Goal: Information Seeking & Learning: Learn about a topic

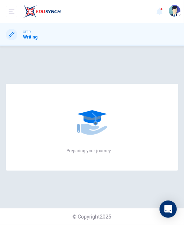
click at [10, 12] on icon "open mobile menu" at bounding box center [12, 12] width 6 height 6
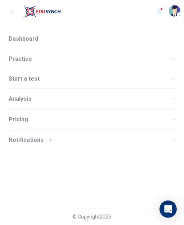
click at [17, 58] on span "Practice" at bounding box center [90, 59] width 162 height 5
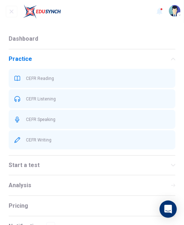
click at [35, 99] on span "CEFR Listening" at bounding box center [98, 98] width 144 height 5
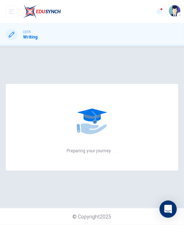
click at [12, 10] on icon "open mobile menu" at bounding box center [12, 12] width 6 height 6
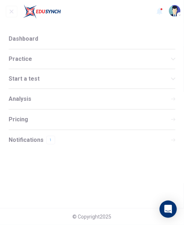
click at [19, 58] on span "Practice" at bounding box center [90, 59] width 162 height 5
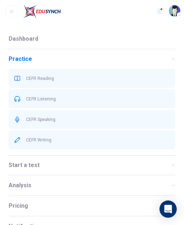
click at [35, 80] on span "CEFR Reading" at bounding box center [98, 78] width 144 height 5
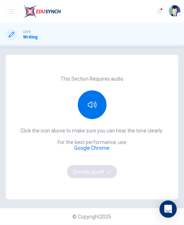
click at [13, 14] on icon "open mobile menu" at bounding box center [12, 12] width 6 height 6
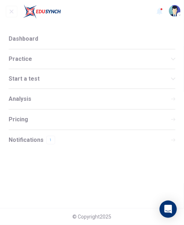
click at [14, 57] on span "Practice" at bounding box center [90, 59] width 162 height 5
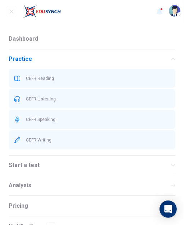
click at [37, 77] on span "CEFR Reading" at bounding box center [98, 78] width 144 height 5
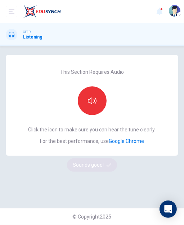
click at [91, 104] on icon "button" at bounding box center [92, 100] width 9 height 9
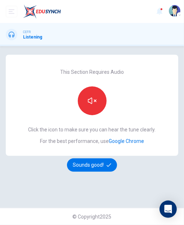
click at [109, 165] on icon "button" at bounding box center [109, 165] width 5 height 4
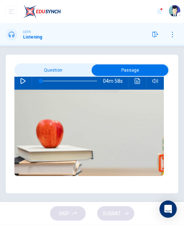
scroll to position [42, 0]
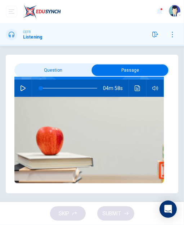
click at [22, 89] on icon "button" at bounding box center [23, 88] width 6 height 6
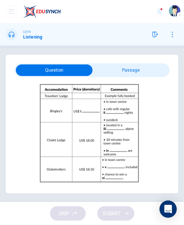
scroll to position [48, 0]
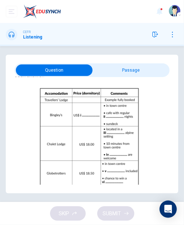
click at [155, 33] on icon "button" at bounding box center [155, 35] width 6 height 6
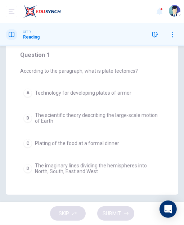
scroll to position [36, 0]
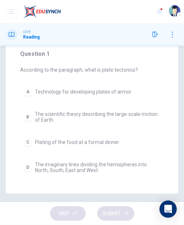
click at [27, 115] on div "B" at bounding box center [27, 117] width 9 height 9
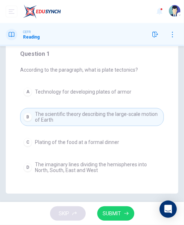
click at [114, 214] on span "SUBMIT" at bounding box center [112, 213] width 18 height 9
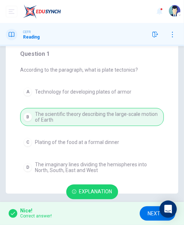
click at [155, 216] on span "NEXT" at bounding box center [154, 213] width 13 height 9
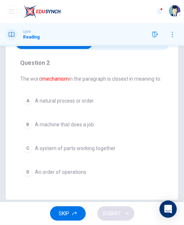
scroll to position [27, 0]
click at [27, 123] on div "B" at bounding box center [27, 124] width 9 height 9
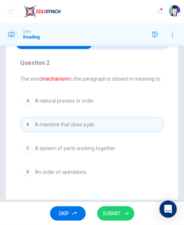
click at [117, 215] on span "SUBMIT" at bounding box center [112, 213] width 18 height 9
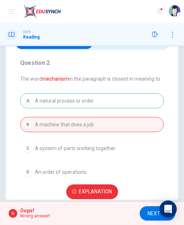
click at [31, 98] on div "A A natural process or order B A machine that does a job C A system of parts wo…" at bounding box center [92, 136] width 144 height 86
click at [151, 215] on span "NEXT" at bounding box center [154, 213] width 13 height 9
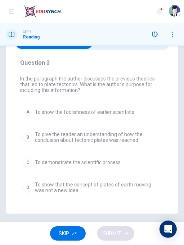
click at [27, 161] on div "C" at bounding box center [27, 162] width 9 height 9
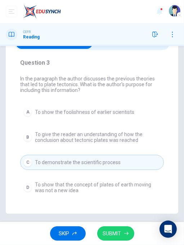
click at [115, 225] on span "SUBMIT" at bounding box center [112, 234] width 18 height 9
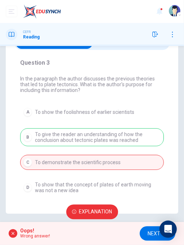
scroll to position [26, 0]
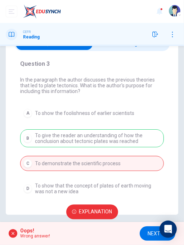
click at [82, 213] on span "Explanation" at bounding box center [95, 212] width 33 height 9
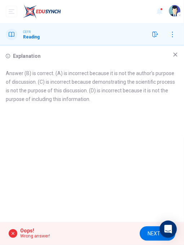
click at [181, 53] on div "Explanation Answer (B) is correct. (A) is incorrect because it is not the autho…" at bounding box center [92, 134] width 184 height 176
click at [176, 54] on icon at bounding box center [175, 55] width 6 height 6
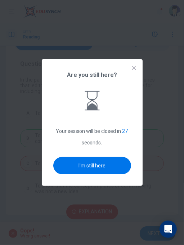
click at [83, 170] on button "I'm still here" at bounding box center [92, 165] width 78 height 17
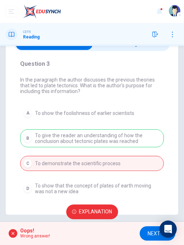
click at [154, 225] on span "NEXT" at bounding box center [154, 234] width 13 height 9
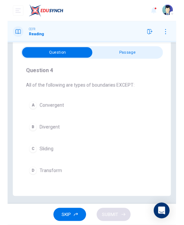
scroll to position [13, 0]
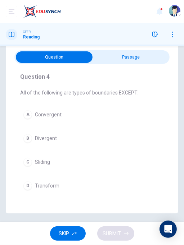
click at [29, 185] on div "D" at bounding box center [27, 186] width 9 height 9
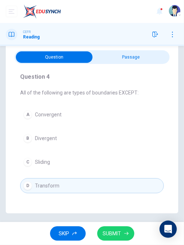
click at [108, 225] on span "SUBMIT" at bounding box center [112, 234] width 18 height 9
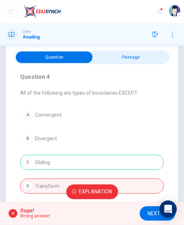
click at [74, 190] on icon "button" at bounding box center [74, 192] width 4 height 4
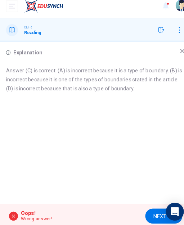
click at [176, 54] on icon at bounding box center [175, 55] width 6 height 6
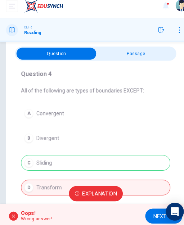
click at [156, 213] on span "NEXT" at bounding box center [154, 213] width 13 height 9
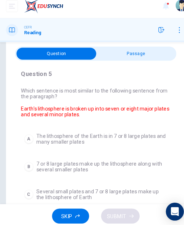
click at [23, 168] on button "B 7 or 8 large plates make up the lithosphere along with several smaller plates" at bounding box center [92, 166] width 144 height 18
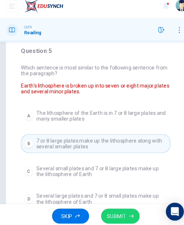
scroll to position [35, 0]
click at [105, 213] on span "SUBMIT" at bounding box center [112, 213] width 18 height 9
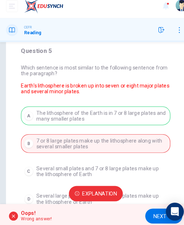
click at [32, 116] on div "A The lithosphere of the Earth is in 7 or 8 large plates and many smaller plate…" at bounding box center [92, 157] width 144 height 98
click at [149, 214] on span "NEXT" at bounding box center [154, 213] width 13 height 9
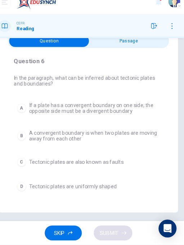
scroll to position [0, 0]
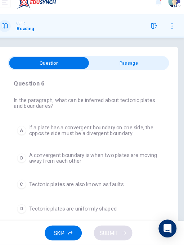
click at [26, 162] on div "B" at bounding box center [27, 161] width 9 height 9
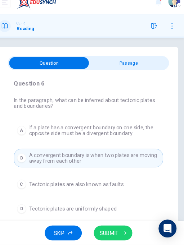
click at [113, 225] on span "SUBMIT" at bounding box center [112, 234] width 18 height 9
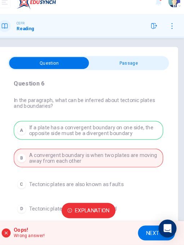
click at [102, 212] on span "Explanation" at bounding box center [95, 212] width 33 height 9
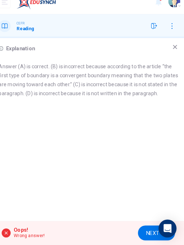
click at [177, 54] on icon at bounding box center [175, 55] width 6 height 6
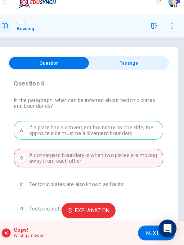
click at [154, 225] on span "NEXT" at bounding box center [154, 234] width 13 height 9
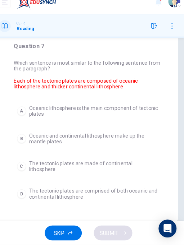
scroll to position [36, 0]
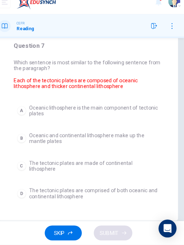
click at [27, 193] on div "D" at bounding box center [27, 195] width 9 height 9
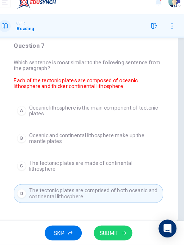
click at [114, 225] on span "SUBMIT" at bounding box center [112, 234] width 18 height 9
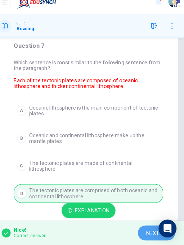
click at [150, 225] on span "NEXT" at bounding box center [154, 234] width 13 height 9
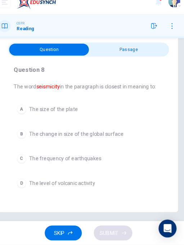
scroll to position [13, 0]
click at [28, 163] on div "C" at bounding box center [27, 162] width 9 height 9
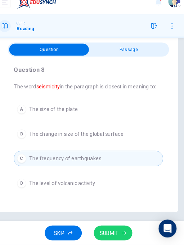
click at [117, 225] on span "SUBMIT" at bounding box center [112, 234] width 18 height 9
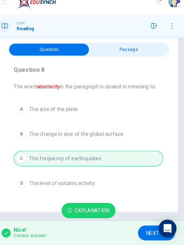
click at [153, 225] on span "NEXT" at bounding box center [154, 234] width 13 height 9
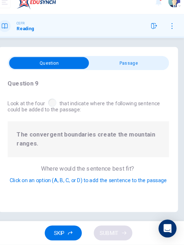
scroll to position [6, 0]
click at [64, 180] on span "Click on an option (A, B, C, or D) to add the sentence to the passage" at bounding box center [92, 183] width 151 height 6
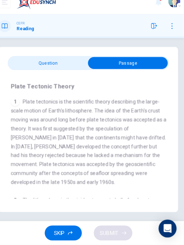
click at [37, 123] on span "Plate tectonics is the scientific theory describing the large-scale motion of E…" at bounding box center [92, 146] width 150 height 84
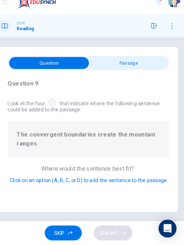
scroll to position [6, 0]
click at [70, 180] on span "Click on an option (A, B, C, or D) to add the sentence to the passage" at bounding box center [92, 183] width 151 height 6
click at [66, 180] on span "Click on an option (A, B, C, or D) to add the sentence to the passage" at bounding box center [92, 183] width 151 height 6
click at [60, 168] on span "Where would the sentence best fit?" at bounding box center [92, 171] width 91 height 7
click at [72, 185] on div "Question 9 Look at the four that indicate where the following sentence could be…" at bounding box center [92, 136] width 172 height 118
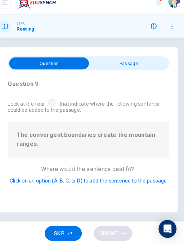
click at [77, 194] on div "Question 9 Look at the four that indicate where the following sentence could be…" at bounding box center [92, 134] width 172 height 159
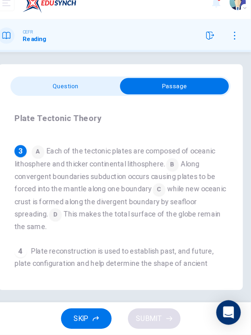
scroll to position [0, 0]
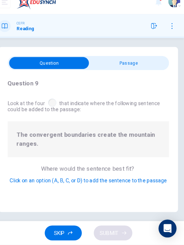
click at [36, 180] on span "Click on an option (A, B, C, or D) to add the sentence to the passage" at bounding box center [92, 183] width 151 height 6
click at [65, 180] on span "Click on an option (A, B, C, or D) to add the sentence to the passage" at bounding box center [92, 183] width 151 height 6
click at [56, 104] on div at bounding box center [57, 108] width 8 height 8
click at [50, 103] on span "Look at the four that indicate where the following sentence could be added to t…" at bounding box center [91, 110] width 155 height 15
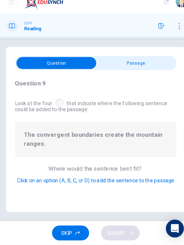
click at [40, 180] on span "Click on an option (A, B, C, or D) to add the sentence to the passage" at bounding box center [92, 183] width 151 height 6
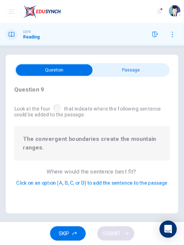
click at [55, 104] on div at bounding box center [57, 108] width 8 height 8
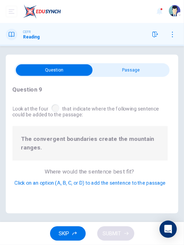
click at [0, 0] on div "Plate Tectonic Theory 1 Plate tectonics is the scientific theory describing the…" at bounding box center [0, 0] width 0 height 0
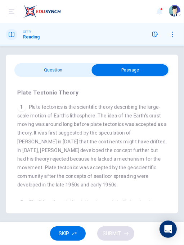
click at [42, 182] on div "1 Plate tectonics is the scientific theory describing the large-scale motion of…" at bounding box center [92, 146] width 150 height 86
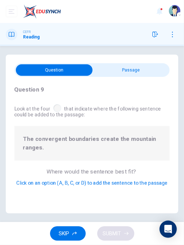
click at [46, 180] on span "Click on an option (A, B, C, or D) to add the sentence to the passage" at bounding box center [92, 183] width 151 height 6
click at [50, 180] on span "Click on an option (A, B, C, or D) to add the sentence to the passage" at bounding box center [92, 183] width 151 height 6
click at [73, 180] on span "Click on an option (A, B, C, or D) to add the sentence to the passage" at bounding box center [92, 183] width 151 height 6
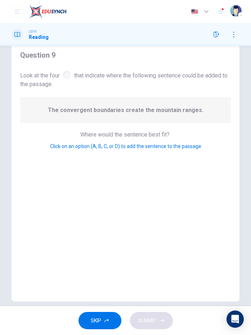
scroll to position [58, 0]
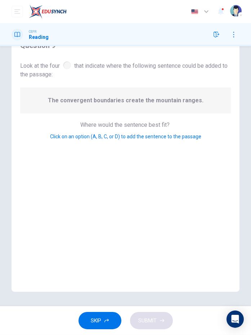
click at [68, 135] on span "Click on an option (A, B, C, or D) to add the sentence to the passage" at bounding box center [125, 137] width 151 height 6
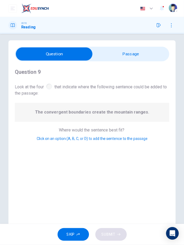
scroll to position [0, 0]
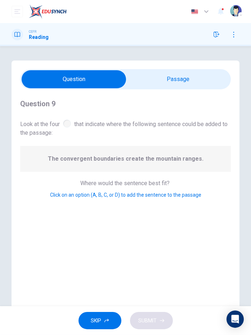
click at [70, 121] on div at bounding box center [67, 124] width 8 height 8
click at [155, 225] on div "SKIP SUBMIT" at bounding box center [125, 320] width 251 height 29
click at [99, 225] on span "SKIP" at bounding box center [96, 320] width 10 height 9
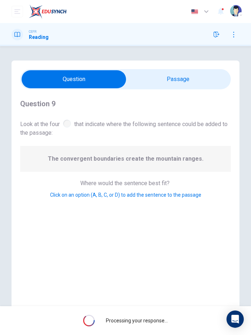
click at [63, 193] on span "Click on an option (A, B, C, or D) to add the sentence to the passage" at bounding box center [125, 195] width 151 height 6
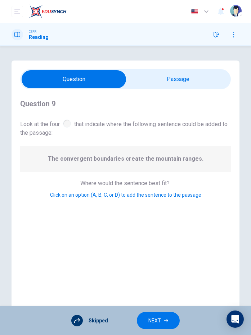
click at [159, 225] on span "NEXT" at bounding box center [154, 320] width 13 height 9
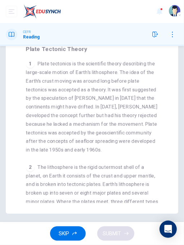
scroll to position [44, 0]
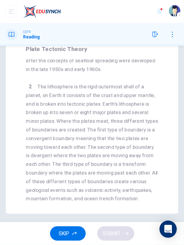
click at [13, 80] on div "Question 10 What is the downfall of using hotspots to reconstruct the past move…" at bounding box center [92, 112] width 172 height 203
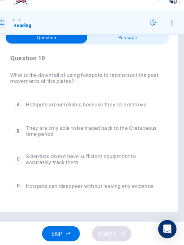
scroll to position [21, 0]
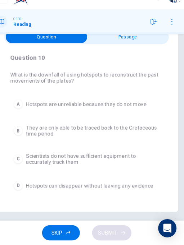
click at [28, 163] on div "C" at bounding box center [27, 164] width 9 height 9
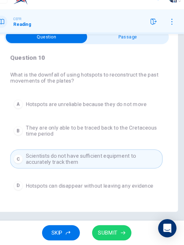
click at [116, 225] on span "SUBMIT" at bounding box center [112, 234] width 18 height 9
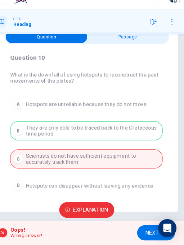
click at [148, 225] on span "NEXT" at bounding box center [154, 234] width 13 height 9
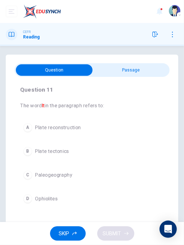
scroll to position [3, 0]
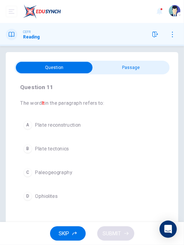
click at [27, 124] on div "A" at bounding box center [27, 125] width 9 height 9
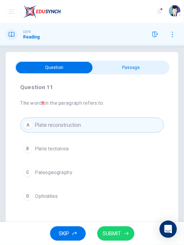
click at [118, 225] on span "SUBMIT" at bounding box center [112, 234] width 18 height 9
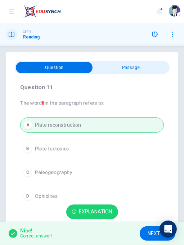
click at [151, 225] on span "NEXT" at bounding box center [154, 234] width 13 height 9
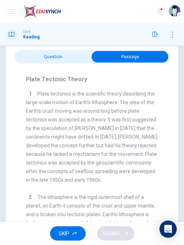
scroll to position [0, 0]
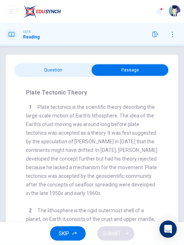
click at [176, 65] on div "Question 12 According to the paragraph, what two continents show geometric fit?…" at bounding box center [92, 156] width 172 height 203
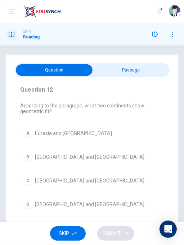
click at [36, 204] on span "[GEOGRAPHIC_DATA] and [GEOGRAPHIC_DATA]" at bounding box center [89, 205] width 109 height 6
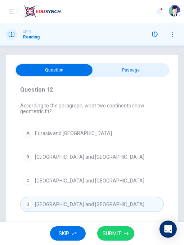
click at [125, 225] on icon "button" at bounding box center [126, 234] width 4 height 4
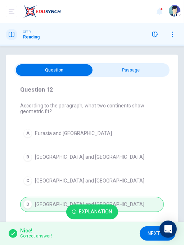
click at [149, 225] on span "NEXT" at bounding box center [154, 234] width 13 height 9
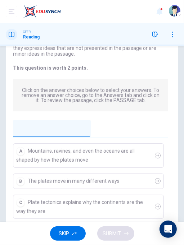
click at [8, 96] on div "Question 13 View Text Directions: An introductory sentence for a brief summary …" at bounding box center [90, 118] width 172 height 245
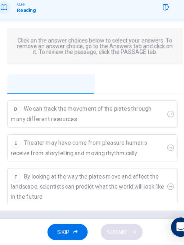
scroll to position [108, 0]
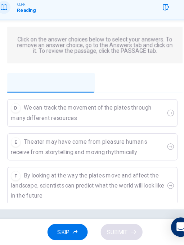
click at [31, 149] on div "E Theater may have come from pleasure humans receive from storytelling and movi…" at bounding box center [86, 158] width 136 height 18
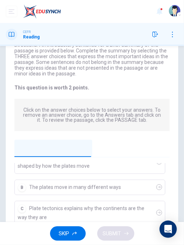
scroll to position [0, 0]
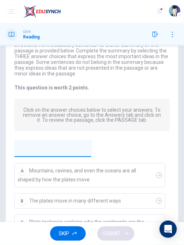
click at [158, 176] on icon "button" at bounding box center [159, 175] width 3 height 3
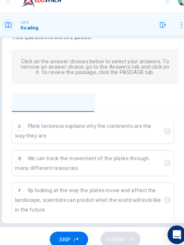
scroll to position [108, 0]
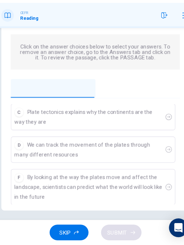
click at [156, 159] on div "button" at bounding box center [159, 158] width 6 height 6
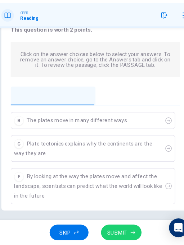
scroll to position [100, 0]
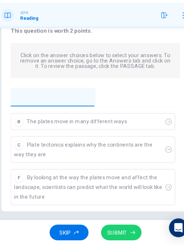
click at [156, 191] on div "B The plates move in many different ways C Plate tectonics explains why the con…" at bounding box center [91, 166] width 155 height 85
click at [159, 192] on div "B The plates move in many different ways C Plate tectonics explains why the con…" at bounding box center [91, 166] width 155 height 85
click at [160, 195] on div "B The plates move in many different ways C Plate tectonics explains why the con…" at bounding box center [91, 166] width 155 height 85
click at [162, 189] on div "B The plates move in many different ways C Plate tectonics explains why the con…" at bounding box center [91, 166] width 155 height 85
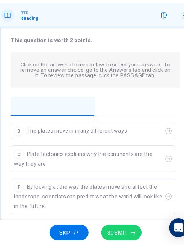
scroll to position [93, 0]
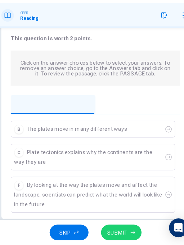
click at [118, 225] on span "SUBMIT" at bounding box center [112, 234] width 18 height 9
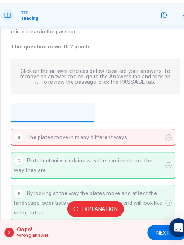
scroll to position [100, 0]
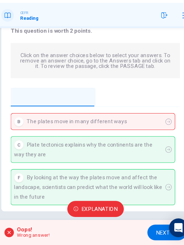
click at [31, 129] on div "B The plates move in many different ways C Plate tectonics explains why the con…" at bounding box center [91, 166] width 155 height 85
click at [158, 130] on div "B The plates move in many different ways C Plate tectonics explains why the con…" at bounding box center [91, 166] width 155 height 85
click at [82, 214] on span "Explanation" at bounding box center [95, 212] width 33 height 9
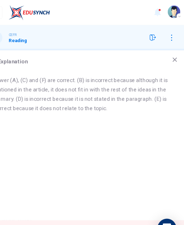
click at [175, 52] on icon at bounding box center [175, 55] width 6 height 6
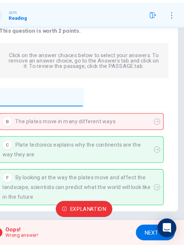
click at [153, 225] on span "NEXT" at bounding box center [154, 234] width 13 height 9
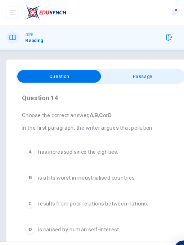
scroll to position [21, 0]
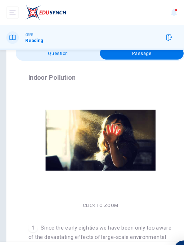
click at [29, 105] on div "Click to Zoom" at bounding box center [92, 138] width 132 height 112
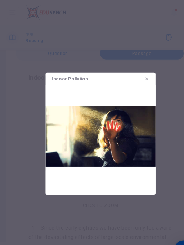
click at [53, 130] on img at bounding box center [92, 128] width 101 height 101
click at [137, 70] on button "button" at bounding box center [135, 72] width 10 height 10
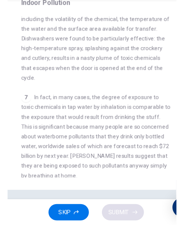
scroll to position [694, 0]
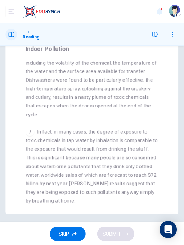
click at [146, 148] on div "7 In fact, in many cases, the degree of exposure to toxic chemicals in tap wate…" at bounding box center [92, 166] width 132 height 78
click at [147, 147] on div "7 In fact, in many cases, the degree of exposure to toxic chemicals in tap wate…" at bounding box center [92, 166] width 132 height 78
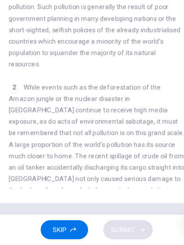
scroll to position [0, 0]
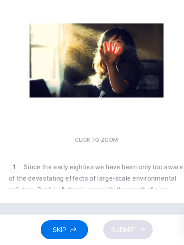
click at [35, 137] on div "Click to Zoom" at bounding box center [92, 115] width 132 height 112
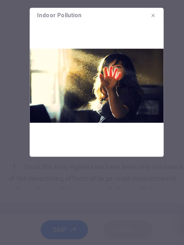
click at [135, 72] on icon "button" at bounding box center [134, 72] width 3 height 3
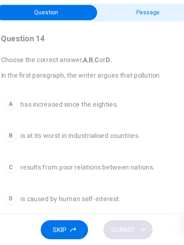
click at [38, 199] on div "A has increased since the eighties. B is at its worst in industrialised countri…" at bounding box center [92, 175] width 144 height 86
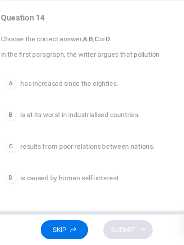
scroll to position [18, 0]
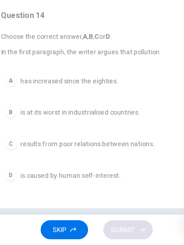
click at [26, 193] on div "D" at bounding box center [27, 193] width 9 height 9
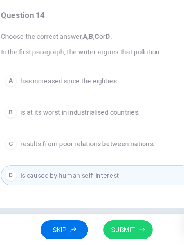
click at [112, 225] on span "SUBMIT" at bounding box center [112, 234] width 18 height 9
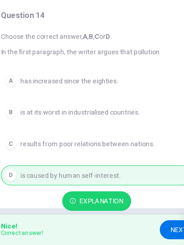
click at [148, 225] on span "NEXT" at bounding box center [154, 234] width 13 height 9
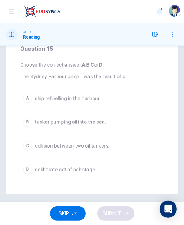
scroll to position [41, 0]
click at [28, 122] on div "B" at bounding box center [27, 122] width 9 height 9
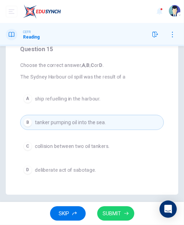
click at [111, 215] on span "SUBMIT" at bounding box center [112, 213] width 18 height 9
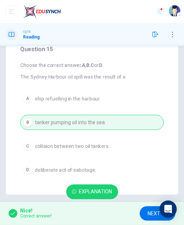
click at [152, 215] on span "NEXT" at bounding box center [154, 213] width 13 height 9
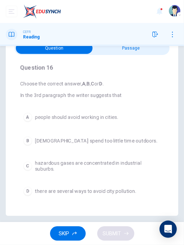
scroll to position [24, 0]
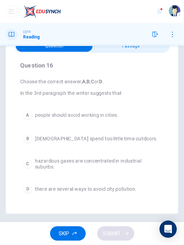
click at [27, 188] on div "D" at bounding box center [27, 189] width 9 height 9
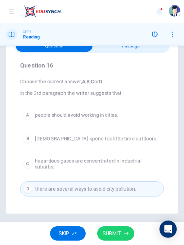
click at [114, 225] on span "SUBMIT" at bounding box center [112, 234] width 18 height 9
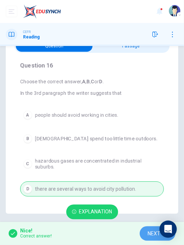
click at [152, 225] on span "NEXT" at bounding box center [154, 234] width 13 height 9
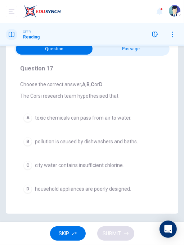
scroll to position [21, 0]
click at [27, 141] on div "B" at bounding box center [27, 141] width 9 height 9
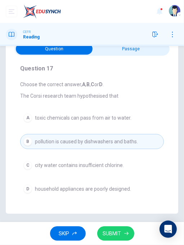
click at [113, 225] on span "SUBMIT" at bounding box center [112, 234] width 18 height 9
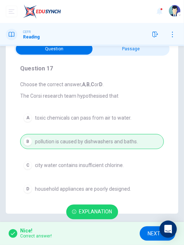
click at [154, 225] on span "NEXT" at bounding box center [154, 234] width 13 height 9
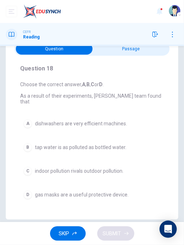
click at [27, 167] on div "C" at bounding box center [27, 171] width 9 height 9
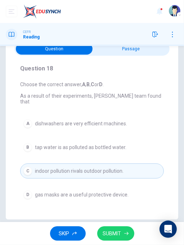
click at [114, 225] on span "SUBMIT" at bounding box center [112, 234] width 18 height 9
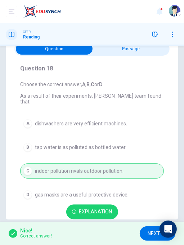
click at [154, 225] on span "NEXT" at bounding box center [154, 234] width 13 height 9
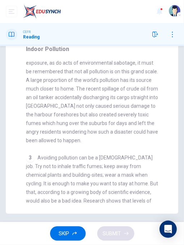
scroll to position [0, 0]
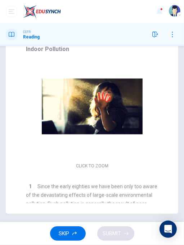
click at [95, 122] on button "Click to Zoom" at bounding box center [92, 115] width 63 height 17
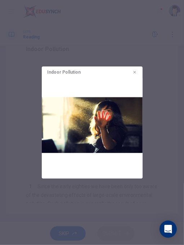
click at [134, 73] on icon "button" at bounding box center [134, 72] width 4 height 4
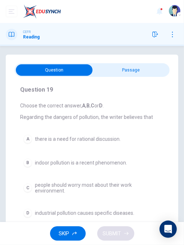
scroll to position [24, 0]
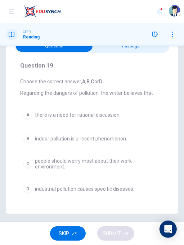
click at [27, 136] on div "B" at bounding box center [27, 139] width 9 height 9
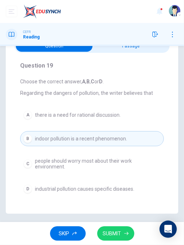
click at [125, 225] on icon "button" at bounding box center [126, 234] width 4 height 4
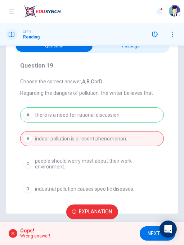
click at [152, 225] on span "NEXT" at bounding box center [154, 234] width 13 height 9
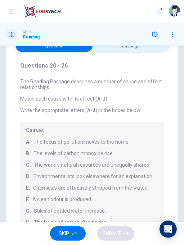
click at [157, 225] on div "SKIP SUBMIT" at bounding box center [92, 233] width 184 height 23
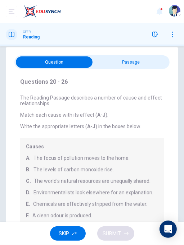
scroll to position [9, 0]
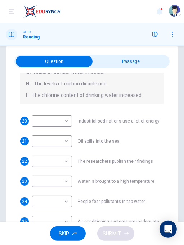
click at [100, 179] on span "Water is brought to a high temperature" at bounding box center [116, 181] width 77 height 5
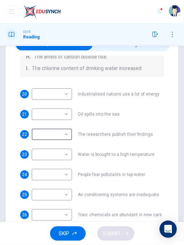
scroll to position [0, 0]
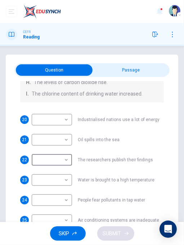
click at [16, 118] on div "Questions 20 - 26 The Reading Passage describes a number of cause and effect re…" at bounding box center [91, 84] width 155 height 334
click at [22, 162] on span "22" at bounding box center [24, 160] width 5 height 5
click at [21, 164] on div "22 ​ ​ The researchers publish their findings" at bounding box center [92, 160] width 144 height 12
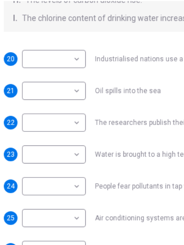
scroll to position [27, 0]
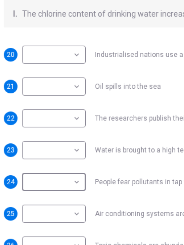
click at [27, 180] on div "20 ​ ​ Industrialised nations use a lot of energy 21 ​ ​ Oil spills into the se…" at bounding box center [92, 151] width 144 height 132
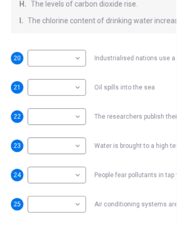
scroll to position [163, 0]
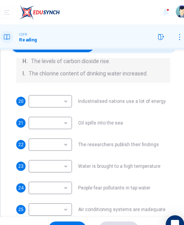
click at [115, 153] on span "Water is brought to a high temperature" at bounding box center [116, 154] width 77 height 5
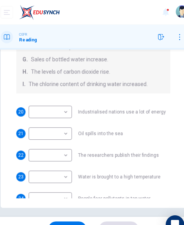
scroll to position [100, 0]
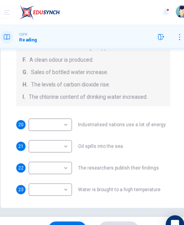
click at [66, 115] on body "This site uses cookies, as explained in our Privacy Policy . If you agree to th…" at bounding box center [92, 112] width 184 height 225
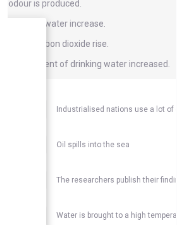
scroll to position [0, 0]
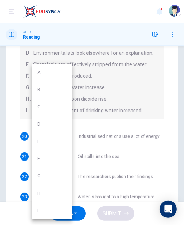
click at [111, 115] on div at bounding box center [92, 112] width 184 height 225
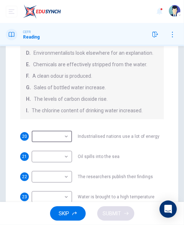
scroll to position [166, 0]
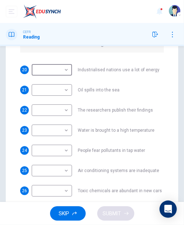
click at [114, 151] on span "People fear pollutants in tap water" at bounding box center [111, 150] width 67 height 5
click at [65, 152] on body "This site uses cookies, as explained in our Privacy Policy . If you agree to th…" at bounding box center [92, 112] width 184 height 225
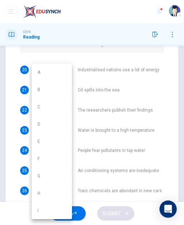
click at [38, 210] on li "I" at bounding box center [52, 210] width 40 height 17
type input "*"
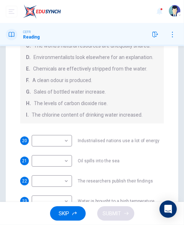
scroll to position [95, 0]
click at [90, 183] on span "The researchers publish their findings" at bounding box center [115, 181] width 75 height 5
click at [89, 182] on span "The researchers publish their findings" at bounding box center [115, 181] width 75 height 5
click at [86, 182] on span "The researchers publish their findings" at bounding box center [115, 181] width 75 height 5
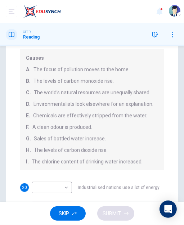
scroll to position [51, 0]
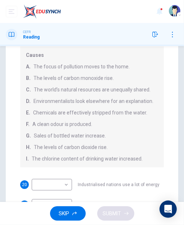
click at [68, 184] on body "This site uses cookies, as explained in our Privacy Policy . If you agree to th…" at bounding box center [92, 112] width 184 height 225
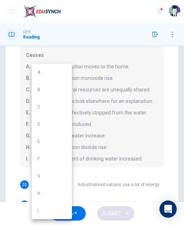
click at [39, 89] on li "B" at bounding box center [52, 89] width 40 height 17
type input "*"
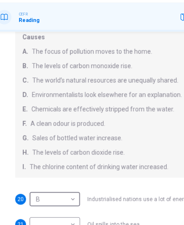
scroll to position [56, 0]
click at [20, 118] on div "Causes A. The focus of pollution moves to the home. B. The levels of carbon mon…" at bounding box center [92, 102] width 144 height 121
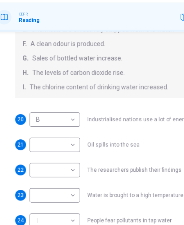
scroll to position [122, 0]
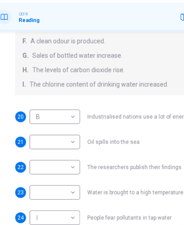
click at [69, 135] on body "This site uses cookies, as explained in our Privacy Policy . If you agree to th…" at bounding box center [92, 112] width 184 height 225
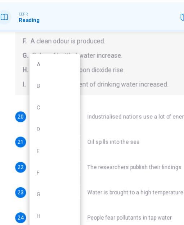
click at [38, 124] on li "D" at bounding box center [52, 124] width 40 height 17
type input "*"
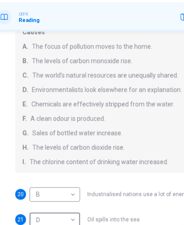
scroll to position [59, 0]
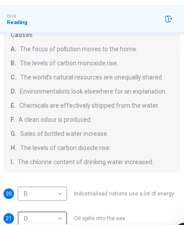
click at [30, 137] on span "H." at bounding box center [28, 139] width 5 height 6
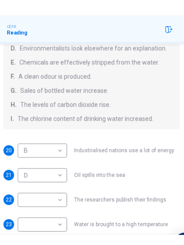
scroll to position [112, 0]
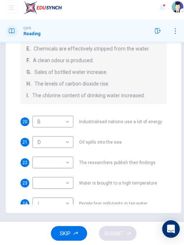
click at [142, 164] on span "The researchers publish their findings" at bounding box center [115, 164] width 75 height 5
click at [68, 163] on body "This site uses cookies, as explained in our Privacy Policy . If you agree to th…" at bounding box center [92, 122] width 184 height 245
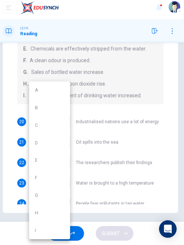
click at [39, 126] on li "C" at bounding box center [52, 127] width 40 height 17
type input "*"
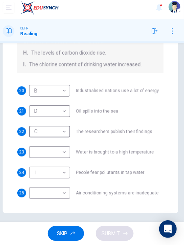
scroll to position [143, 0]
click at [22, 73] on div "Causes A. The focus of pollution moves to the home. B. The levels of carbon mon…" at bounding box center [92, 15] width 144 height 121
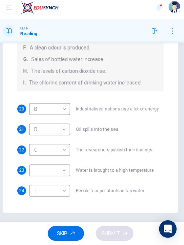
scroll to position [120, 0]
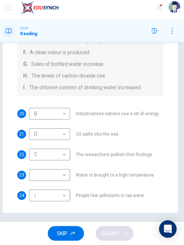
click at [158, 95] on div "Causes A. The focus of pollution moves to the home. B. The levels of carbon mon…" at bounding box center [92, 38] width 144 height 121
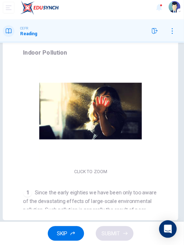
scroll to position [36, 0]
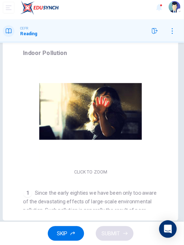
click at [32, 95] on div "Click to Zoom" at bounding box center [92, 123] width 132 height 112
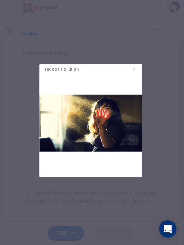
click at [137, 68] on button "button" at bounding box center [135, 72] width 10 height 10
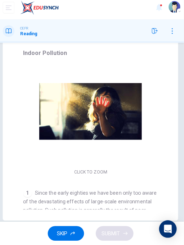
click at [78, 124] on button "Click to Zoom" at bounding box center [92, 122] width 63 height 17
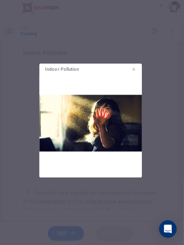
click at [134, 71] on icon "button" at bounding box center [134, 72] width 4 height 4
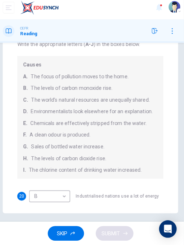
scroll to position [0, 0]
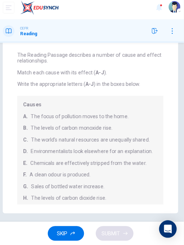
click at [49, 185] on span "Sales of bottled water increase." at bounding box center [70, 188] width 72 height 6
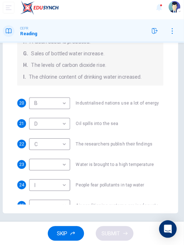
scroll to position [166, 0]
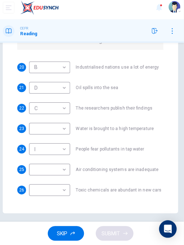
click at [68, 191] on body "This site uses cookies, as explained in our Privacy Policy . If you agree to th…" at bounding box center [92, 122] width 184 height 245
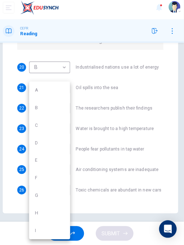
click at [112, 161] on div at bounding box center [92, 122] width 184 height 245
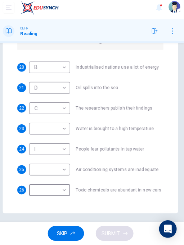
click at [65, 130] on body "This site uses cookies, as explained in our Privacy Policy . If you agree to th…" at bounding box center [92, 122] width 184 height 245
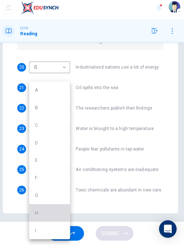
click at [40, 214] on li "H" at bounding box center [52, 213] width 40 height 17
type input "*"
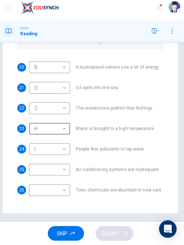
click at [68, 191] on body "This site uses cookies, as explained in our Privacy Policy . If you agree to th…" at bounding box center [92, 122] width 184 height 245
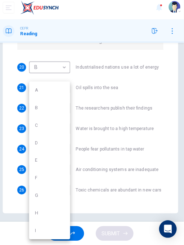
click at [39, 177] on li "F" at bounding box center [52, 179] width 40 height 17
type input "*"
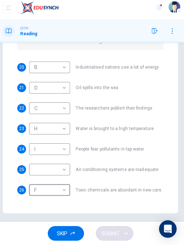
click at [68, 171] on body "This site uses cookies, as explained in our Privacy Policy . If you agree to th…" at bounding box center [92, 122] width 184 height 245
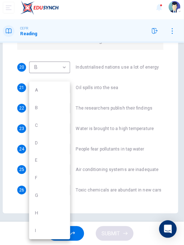
click at [38, 93] on li "A" at bounding box center [52, 92] width 40 height 17
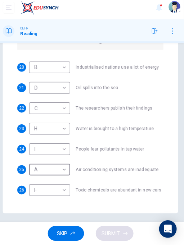
type input "*"
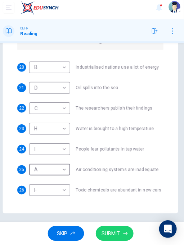
click at [116, 225] on span "SUBMIT" at bounding box center [112, 234] width 18 height 9
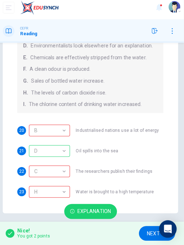
scroll to position [102, 0]
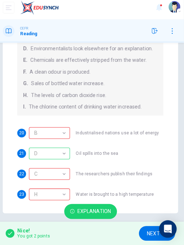
click at [66, 134] on div "B" at bounding box center [51, 135] width 38 height 21
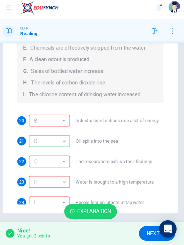
scroll to position [117, 0]
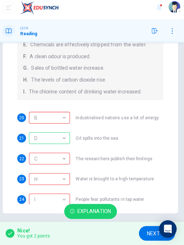
click at [67, 158] on div "C" at bounding box center [51, 160] width 38 height 21
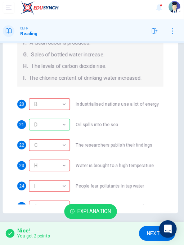
scroll to position [130, 0]
click at [66, 166] on div "H" at bounding box center [51, 167] width 38 height 21
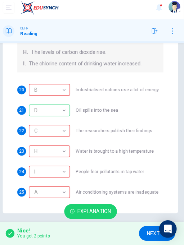
scroll to position [144, 0]
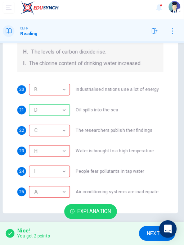
click at [65, 173] on div "I" at bounding box center [51, 173] width 38 height 21
click at [68, 174] on div "I" at bounding box center [51, 173] width 38 height 21
click at [69, 173] on div "I" at bounding box center [51, 173] width 38 height 21
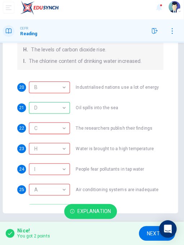
scroll to position [146, 0]
click at [65, 191] on div "A" at bounding box center [51, 191] width 38 height 21
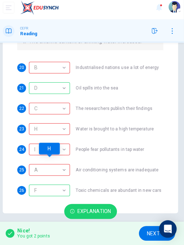
scroll to position [166, 0]
click at [65, 191] on div "F" at bounding box center [51, 191] width 38 height 21
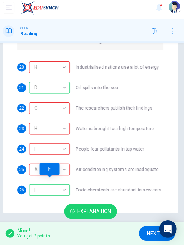
click at [148, 225] on span "NEXT" at bounding box center [154, 234] width 13 height 9
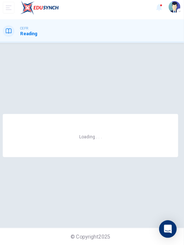
scroll to position [0, 0]
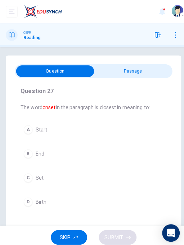
click at [27, 176] on div "C" at bounding box center [27, 175] width 9 height 9
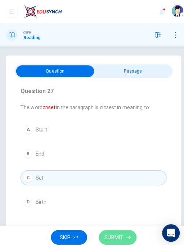
click at [109, 225] on span "SUBMIT" at bounding box center [112, 234] width 18 height 9
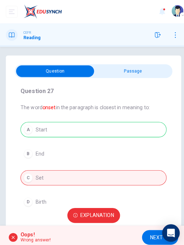
click at [88, 213] on span "Explanation" at bounding box center [95, 212] width 33 height 9
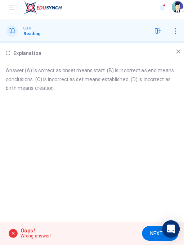
click at [174, 53] on icon at bounding box center [175, 55] width 4 height 4
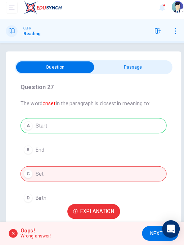
click at [153, 225] on span "NEXT" at bounding box center [154, 234] width 13 height 9
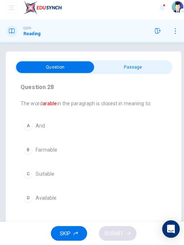
scroll to position [13, 0]
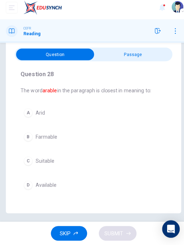
click at [27, 185] on div "D" at bounding box center [27, 186] width 9 height 9
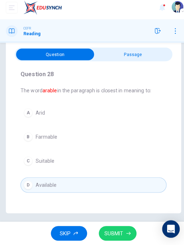
click at [111, 225] on span "SUBMIT" at bounding box center [112, 234] width 18 height 9
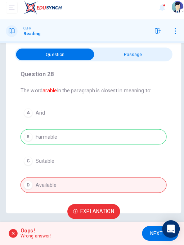
click at [152, 225] on span "NEXT" at bounding box center [154, 234] width 13 height 9
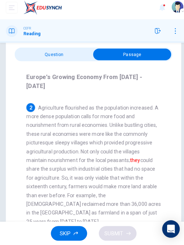
scroll to position [0, 0]
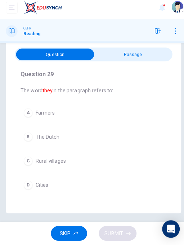
click at [27, 162] on div "C" at bounding box center [27, 162] width 9 height 9
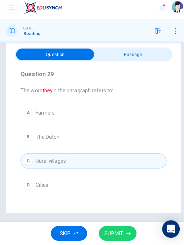
click at [28, 112] on div "A" at bounding box center [27, 115] width 9 height 9
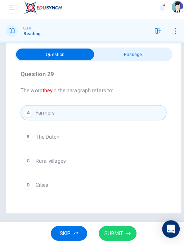
click at [115, 225] on span "SUBMIT" at bounding box center [112, 234] width 18 height 9
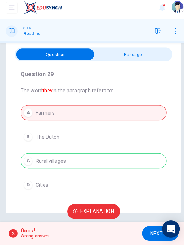
click at [154, 225] on span "NEXT" at bounding box center [154, 234] width 13 height 9
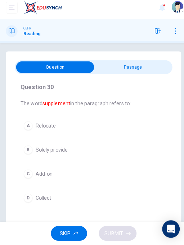
click at [27, 176] on div "C" at bounding box center [27, 175] width 9 height 9
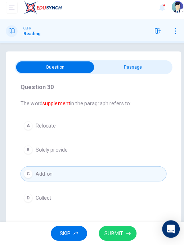
click at [109, 225] on span "SUBMIT" at bounding box center [112, 234] width 18 height 9
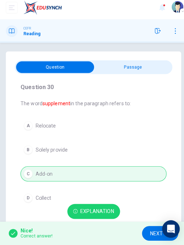
click at [149, 225] on span "NEXT" at bounding box center [154, 234] width 13 height 9
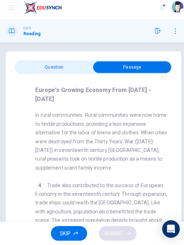
click at [45, 225] on div "SKIP SUBMIT" at bounding box center [92, 233] width 184 height 23
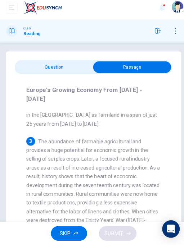
scroll to position [170, 0]
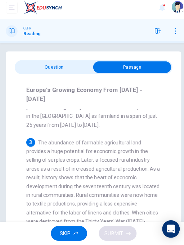
click at [27, 185] on span "The abundance of farmable agricultural land provides a huge potential for econo…" at bounding box center [91, 195] width 131 height 109
click at [27, 179] on span "The abundance of farmable agricultural land provides a huge potential for econo…" at bounding box center [91, 195] width 131 height 109
click at [26, 170] on span "The abundance of farmable agricultural land provides a huge potential for econo…" at bounding box center [91, 195] width 131 height 109
click at [35, 195] on span "The abundance of farmable agricultural land provides a huge potential for econo…" at bounding box center [91, 195] width 131 height 109
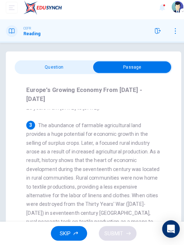
scroll to position [188, 0]
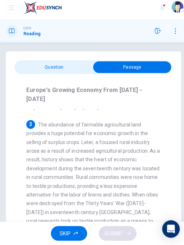
click at [28, 162] on span "The abundance of farmable agricultural land provides a huge potential for econo…" at bounding box center [91, 178] width 131 height 109
click at [29, 171] on span "The abundance of farmable agricultural land provides a huge potential for econo…" at bounding box center [91, 178] width 131 height 109
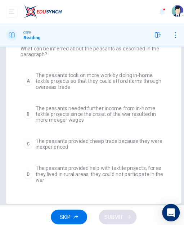
scroll to position [59, 0]
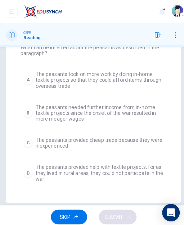
click at [27, 110] on div "B" at bounding box center [27, 111] width 9 height 9
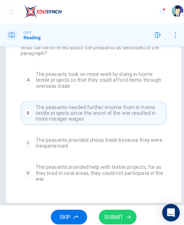
click at [119, 215] on span "SUBMIT" at bounding box center [112, 213] width 18 height 9
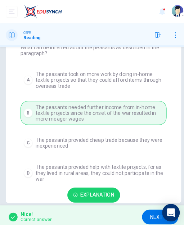
click at [173, 34] on icon "button" at bounding box center [173, 35] width 6 height 6
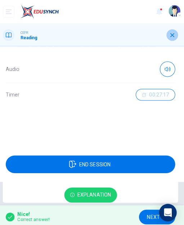
click at [173, 33] on icon "button" at bounding box center [173, 35] width 4 height 4
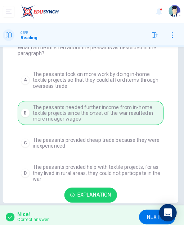
click at [155, 32] on icon "button" at bounding box center [155, 35] width 6 height 6
click at [150, 215] on span "NEXT" at bounding box center [154, 213] width 13 height 9
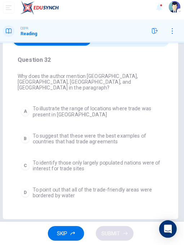
scroll to position [27, 0]
click at [27, 109] on div "A" at bounding box center [27, 113] width 9 height 9
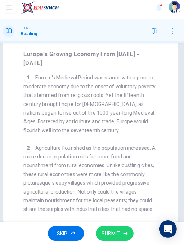
scroll to position [0, 0]
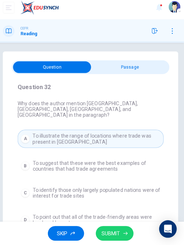
click at [117, 225] on span "SUBMIT" at bounding box center [112, 234] width 18 height 9
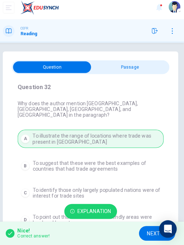
click at [152, 225] on span "NEXT" at bounding box center [154, 234] width 13 height 9
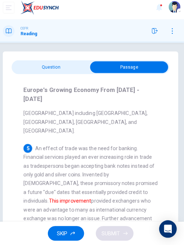
scroll to position [373, 0]
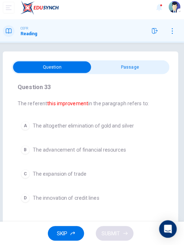
click at [28, 199] on div "D" at bounding box center [27, 199] width 9 height 9
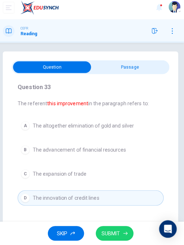
click at [116, 225] on span "SUBMIT" at bounding box center [112, 234] width 18 height 9
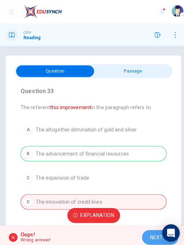
click at [153, 225] on span "NEXT" at bounding box center [154, 234] width 13 height 9
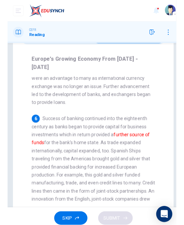
scroll to position [0, 0]
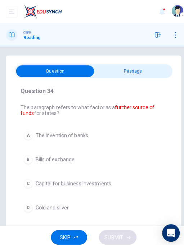
click at [24, 178] on div "C" at bounding box center [27, 181] width 9 height 9
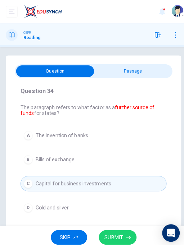
click at [117, 225] on span "SUBMIT" at bounding box center [112, 234] width 18 height 9
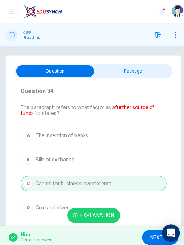
click at [156, 32] on icon "button" at bounding box center [155, 35] width 6 height 6
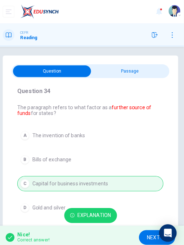
click at [174, 33] on icon "button" at bounding box center [173, 35] width 6 height 6
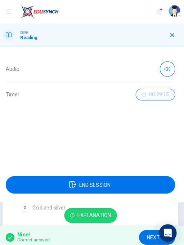
click at [84, 183] on span "END SESSION" at bounding box center [96, 182] width 31 height 9
